Goal: Task Accomplishment & Management: Manage account settings

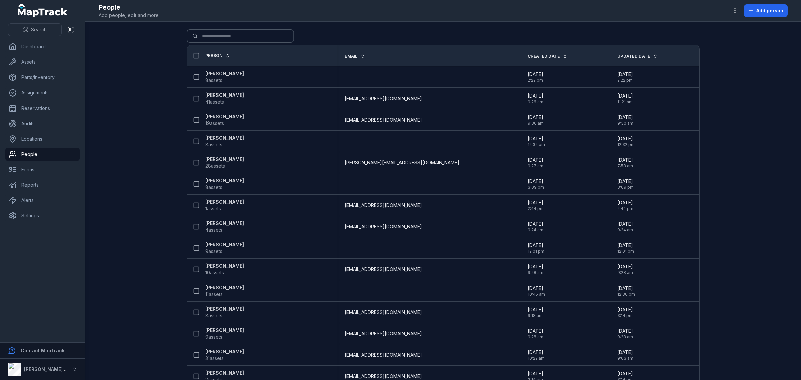
click at [226, 36] on input "Search for people" at bounding box center [240, 36] width 107 height 13
type input "*****"
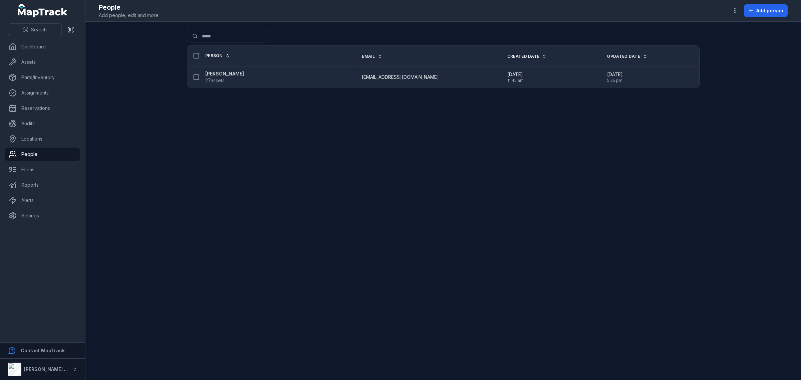
click at [221, 73] on strong "[PERSON_NAME]" at bounding box center [224, 73] width 39 height 7
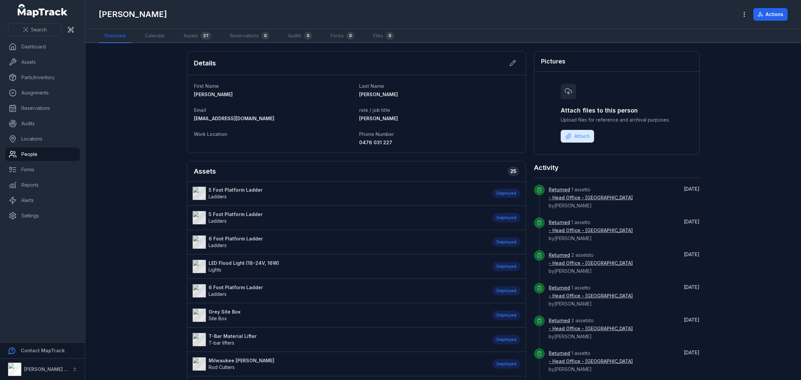
click at [758, 221] on main "Details First Name [PERSON_NAME] Last Name [PERSON_NAME] Email [EMAIL_ADDRESS][…" at bounding box center [443, 211] width 716 height 337
click at [742, 208] on main "Details First Name [PERSON_NAME] Last Name [PERSON_NAME] Email [EMAIL_ADDRESS][…" at bounding box center [443, 211] width 716 height 337
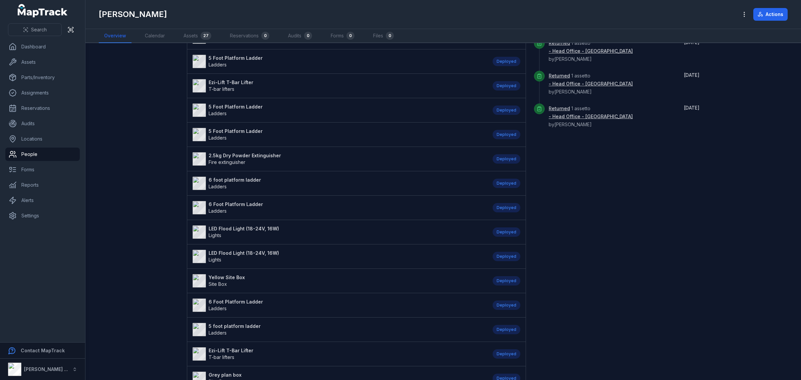
scroll to position [459, 0]
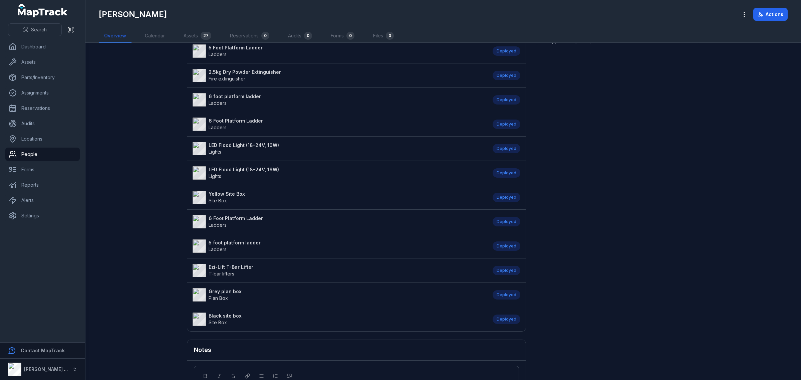
click at [252, 74] on strong "2.5kg Dry Powder Extinguisher" at bounding box center [245, 72] width 72 height 7
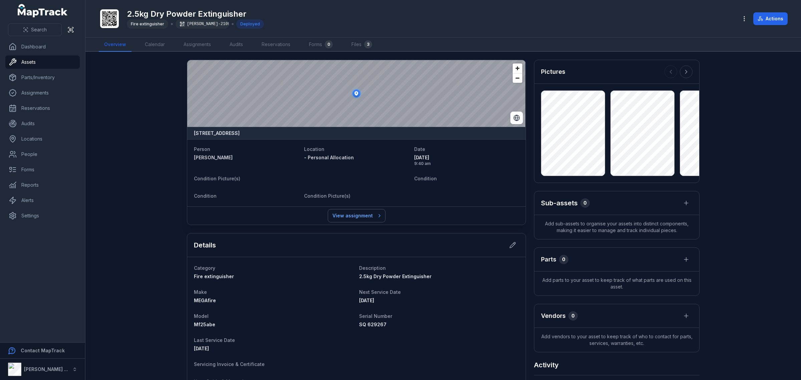
click at [343, 216] on link "View assignment" at bounding box center [356, 215] width 57 height 13
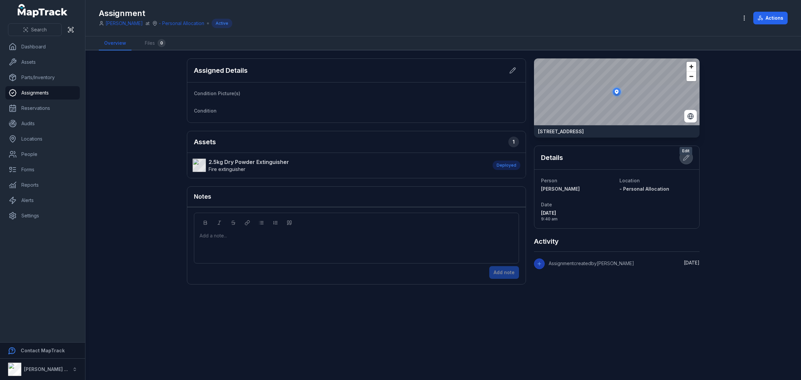
click at [688, 161] on icon at bounding box center [686, 157] width 7 height 7
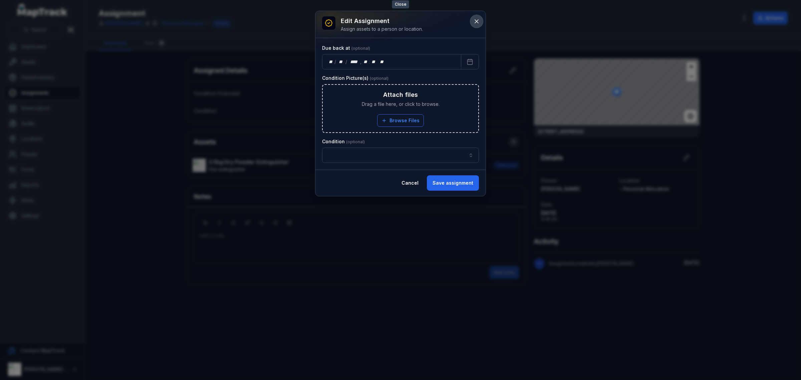
click at [478, 16] on button at bounding box center [476, 21] width 13 height 13
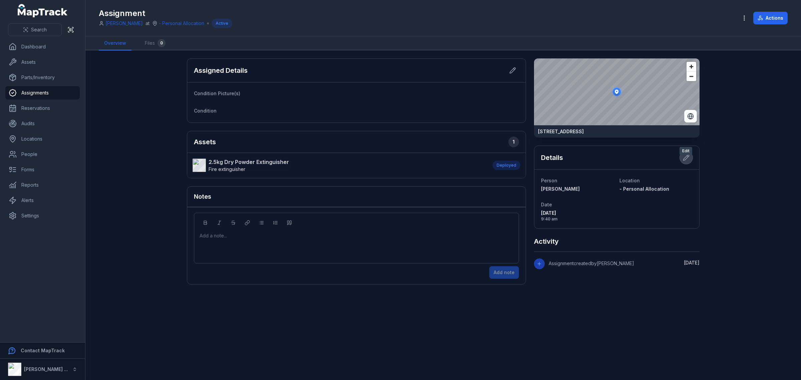
click at [686, 161] on icon at bounding box center [686, 157] width 7 height 7
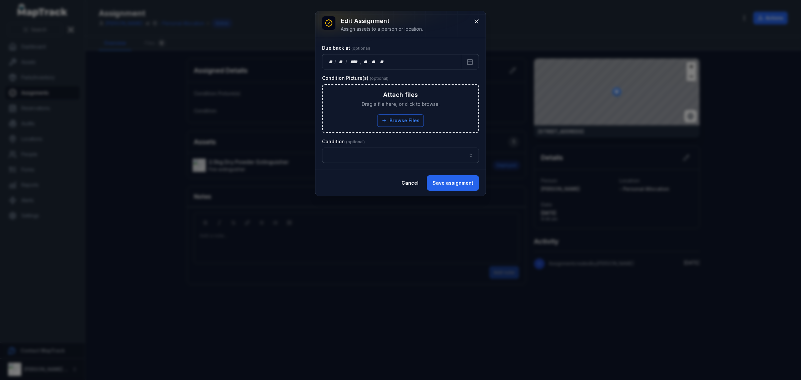
click at [381, 23] on h3 "Edit assignment" at bounding box center [382, 20] width 82 height 9
click at [471, 21] on button at bounding box center [476, 21] width 13 height 13
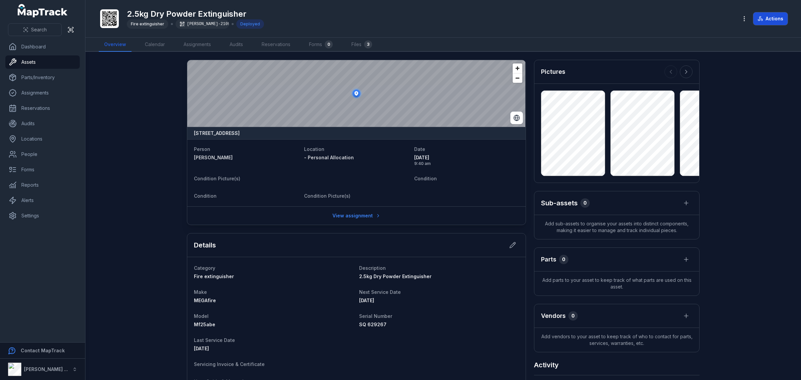
click at [773, 16] on button "Actions" at bounding box center [770, 18] width 34 height 13
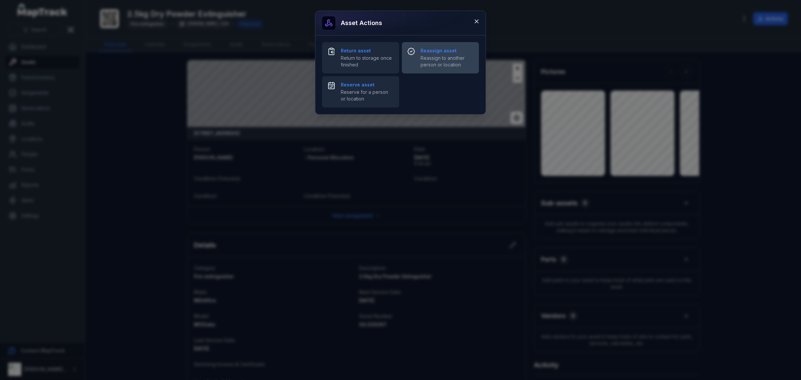
click at [433, 59] on span "Reassign to another person or location" at bounding box center [447, 61] width 53 height 13
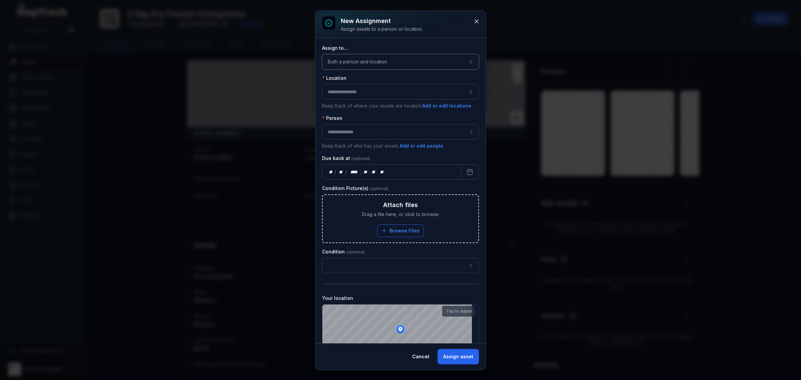
click at [431, 59] on button "Both a person and location ****" at bounding box center [400, 61] width 157 height 15
click at [353, 104] on span "A location" at bounding box center [348, 105] width 22 height 7
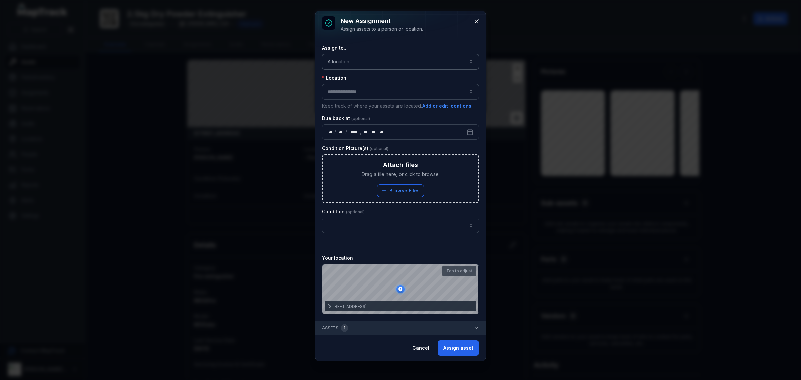
click at [367, 90] on button "button" at bounding box center [400, 91] width 157 height 15
type input "***"
click at [357, 111] on span "1ZA-2EO Mazda BT-50" at bounding box center [352, 110] width 50 height 7
type input "**********"
click at [458, 349] on button "Assign asset" at bounding box center [458, 347] width 41 height 15
